Goal: Task Accomplishment & Management: Use online tool/utility

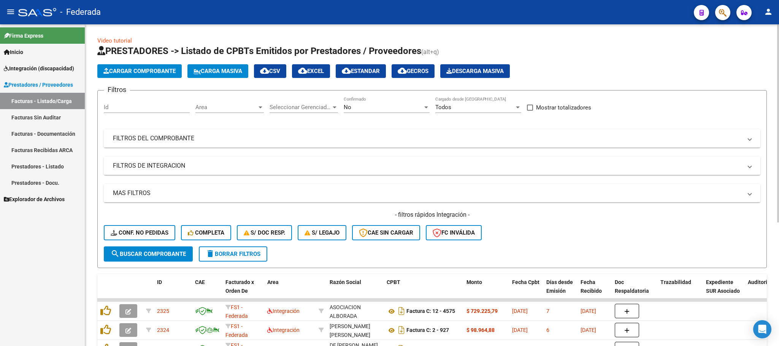
click at [219, 70] on span "Carga Masiva" at bounding box center [217, 71] width 49 height 7
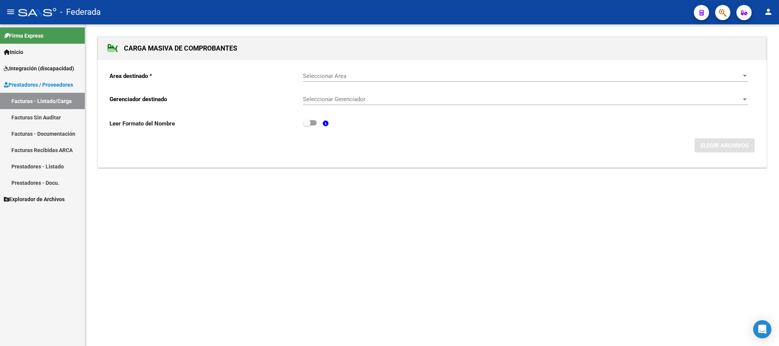
click at [322, 79] on span "Seleccionar Area" at bounding box center [522, 76] width 438 height 7
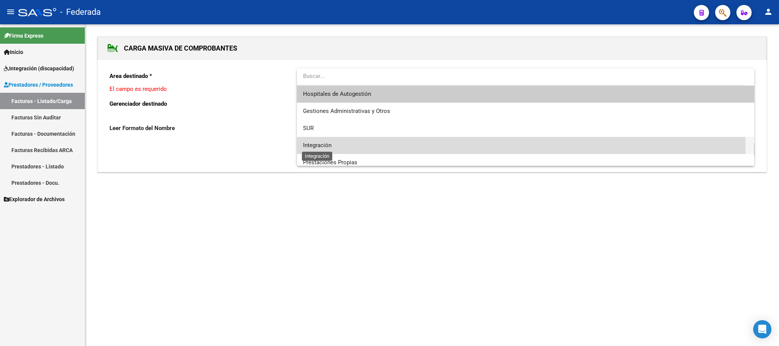
click at [324, 143] on span "Integración" at bounding box center [317, 145] width 29 height 7
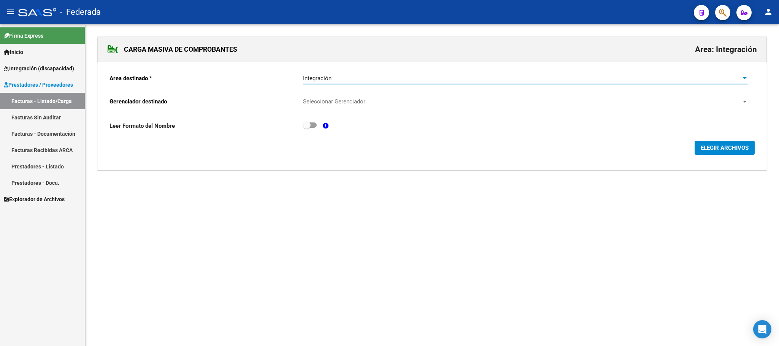
click at [335, 105] on span "Seleccionar Gerenciador" at bounding box center [522, 101] width 438 height 7
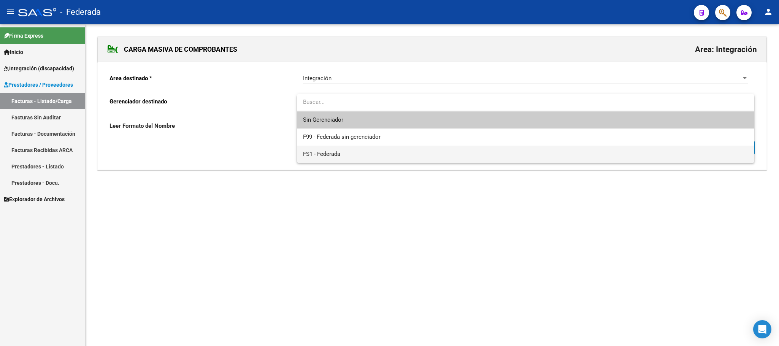
click at [335, 149] on span "FS1 - Federada" at bounding box center [525, 154] width 445 height 17
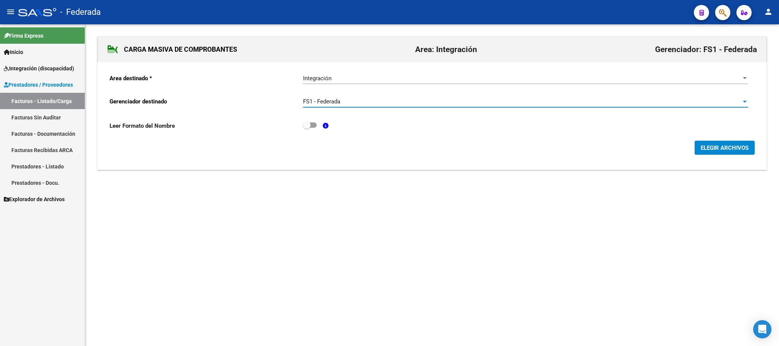
click at [706, 151] on span "ELEGIR ARCHIVOS" at bounding box center [725, 147] width 48 height 7
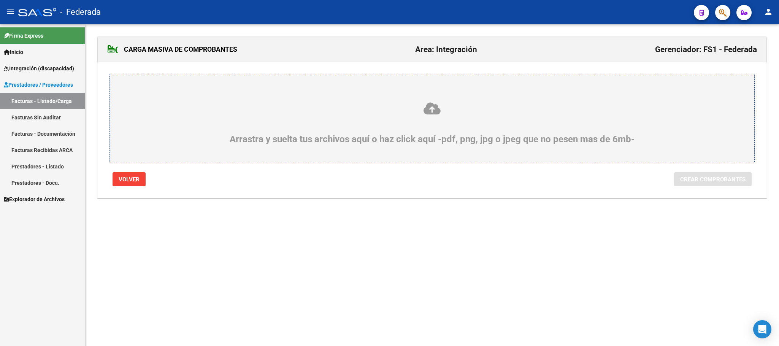
click at [428, 106] on icon at bounding box center [432, 109] width 608 height 14
click at [0, 0] on input "Arrastra y suelta tus archivos aquí o haz click aquí -pdf, png, jpg o jpeg que …" at bounding box center [0, 0] width 0 height 0
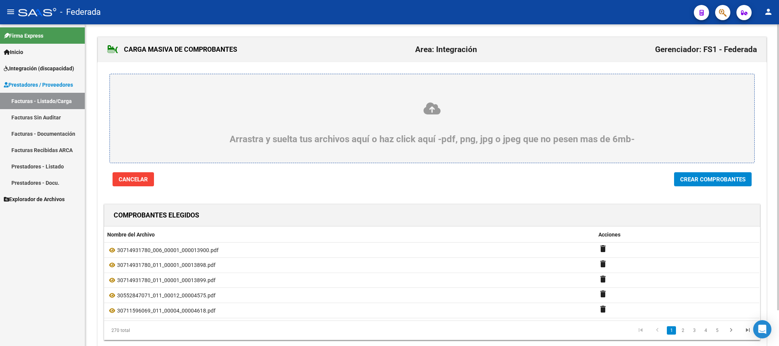
click at [677, 182] on button "Crear Comprobantes" at bounding box center [713, 179] width 78 height 14
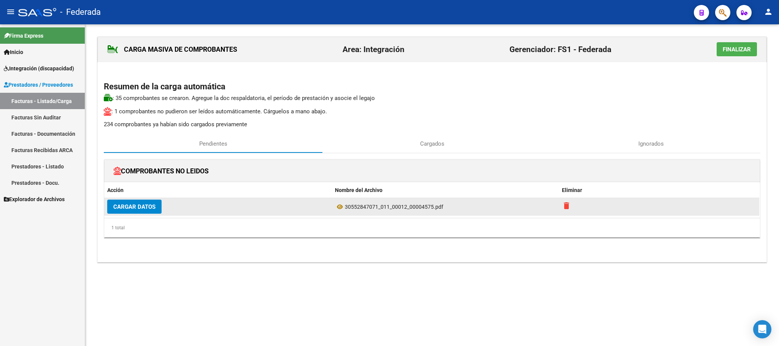
click at [566, 209] on mat-icon "delete" at bounding box center [566, 205] width 9 height 9
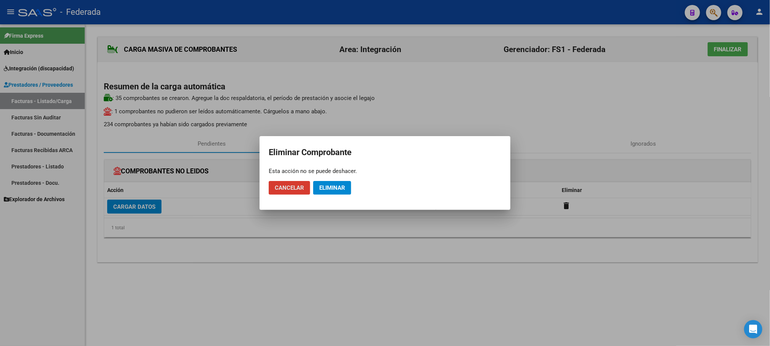
click at [347, 193] on button "Eliminar" at bounding box center [332, 188] width 38 height 14
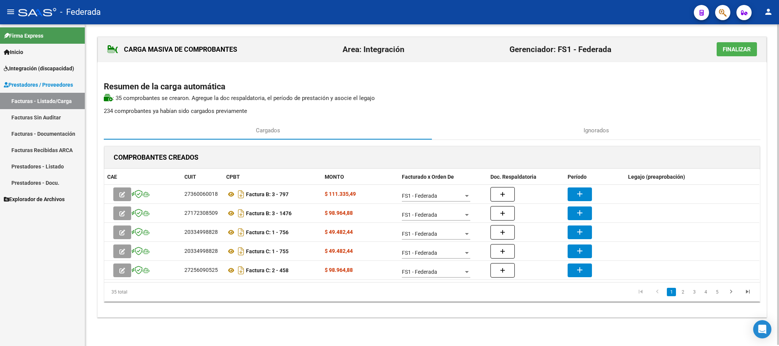
click at [441, 119] on div "CARGA MASIVA DE COMPROBANTES Area: Integración Gerenciador: FS1 - Federada Fina…" at bounding box center [431, 176] width 669 height 281
